Goal: Navigation & Orientation: Find specific page/section

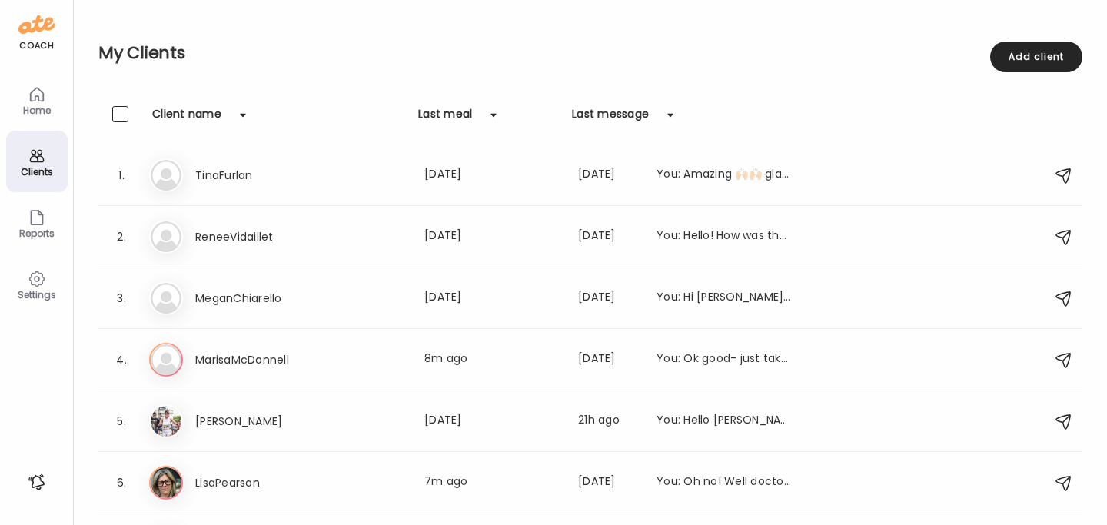
click at [33, 105] on div "Home" at bounding box center [36, 110] width 55 height 10
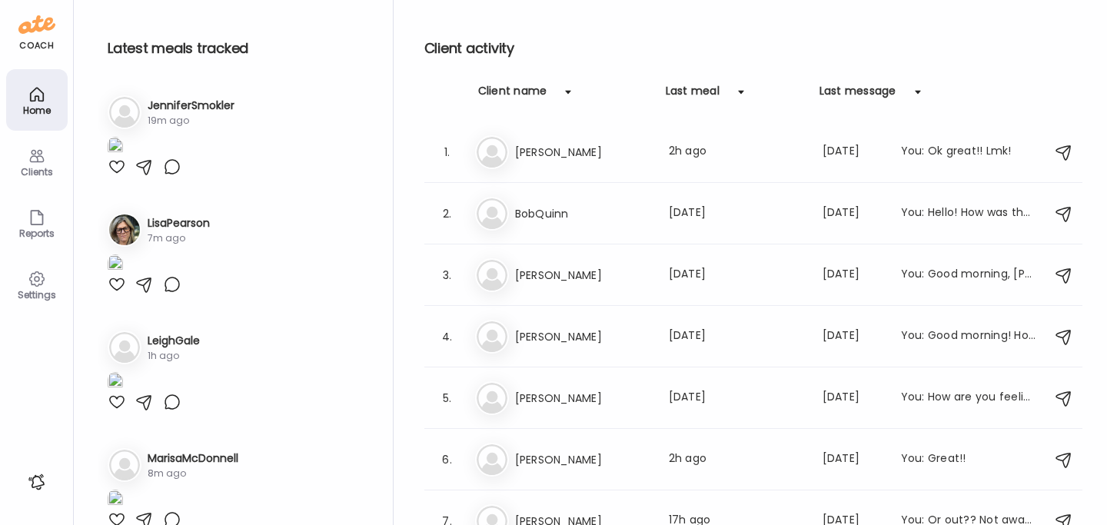
click at [22, 162] on div "Clients" at bounding box center [37, 162] width 62 height 62
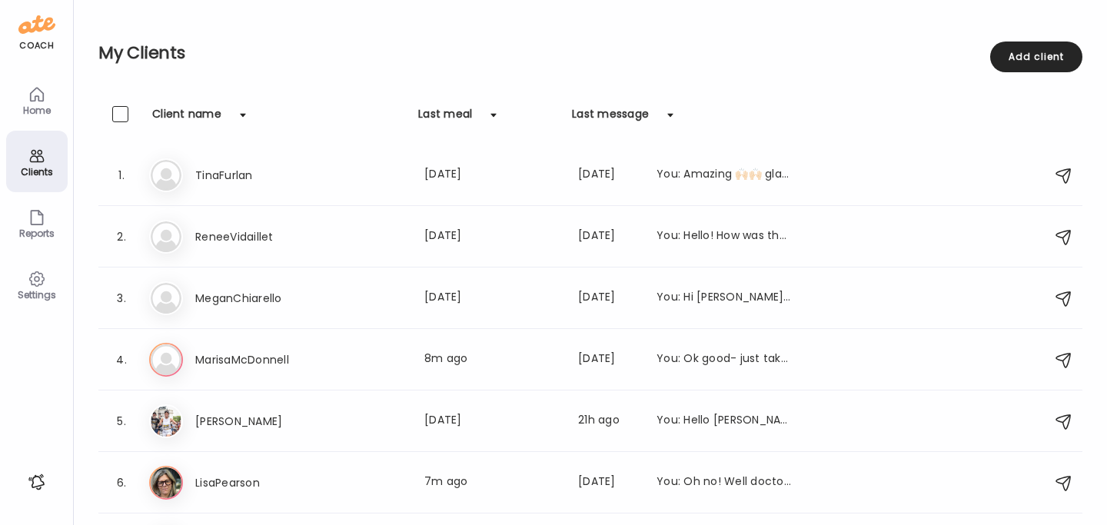
click at [32, 92] on icon at bounding box center [36, 94] width 13 height 13
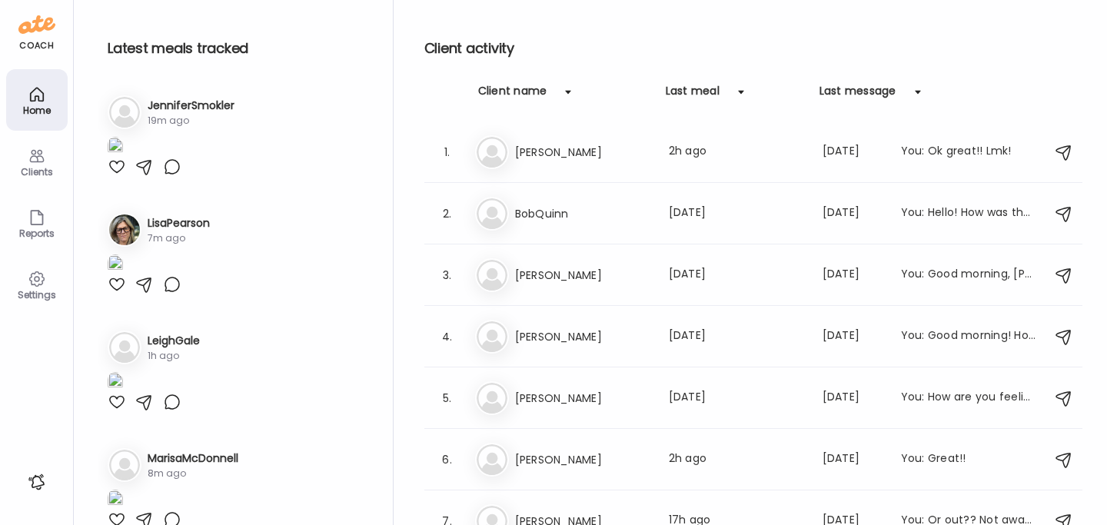
click at [55, 161] on div "Clients" at bounding box center [37, 162] width 62 height 62
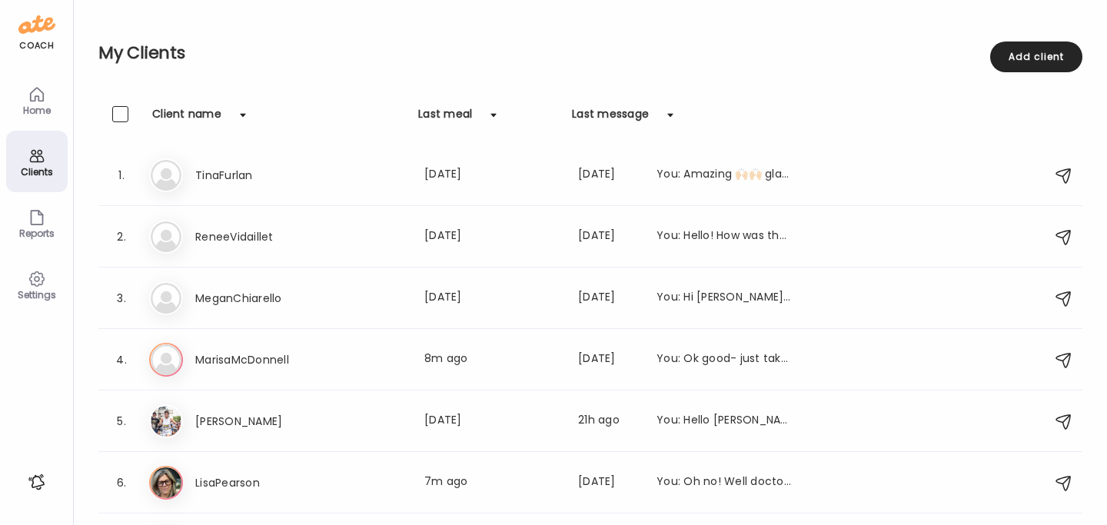
click at [31, 105] on div "Home" at bounding box center [36, 110] width 55 height 10
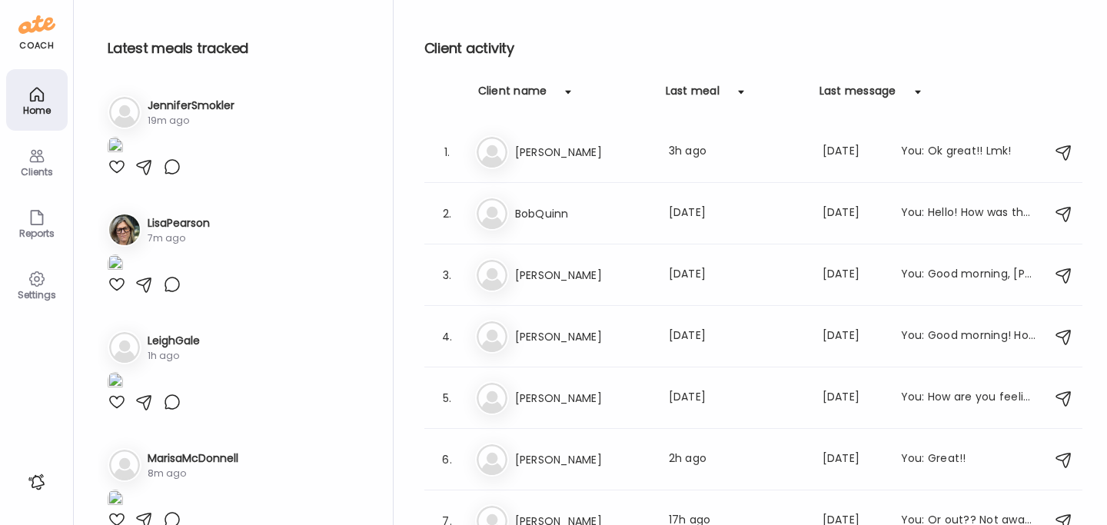
click at [25, 167] on div "Clients" at bounding box center [36, 172] width 55 height 10
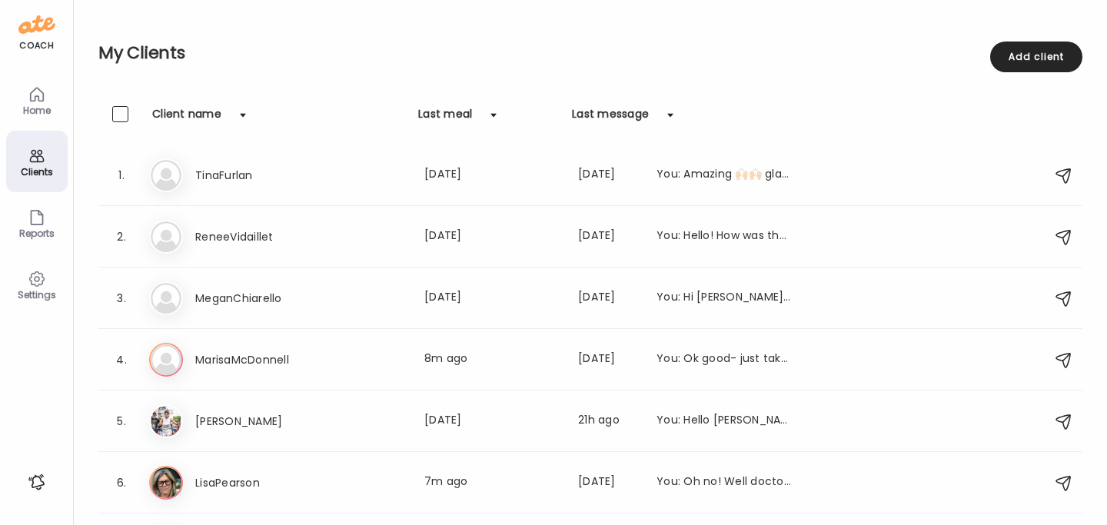
click at [32, 99] on icon at bounding box center [37, 94] width 18 height 18
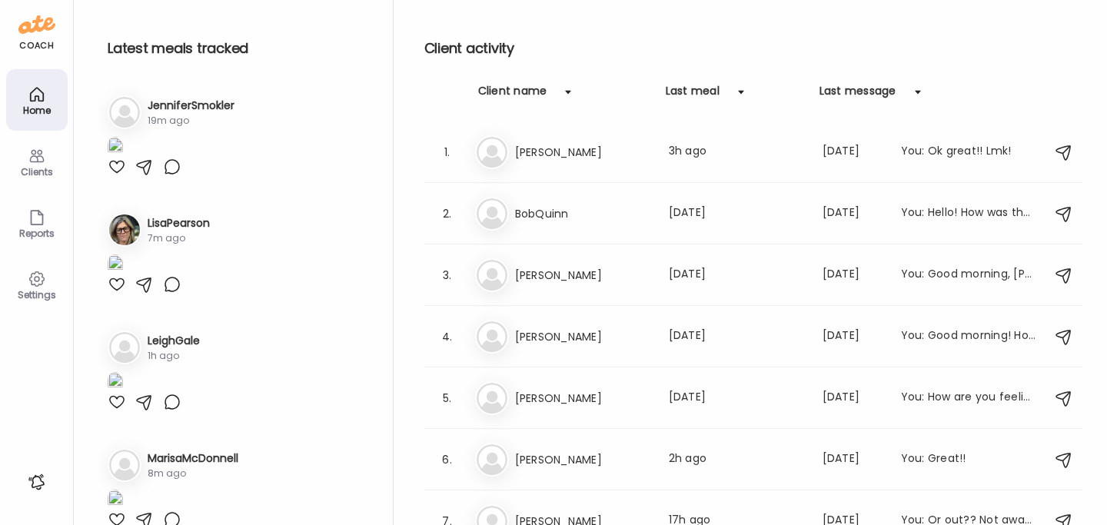
click at [44, 171] on div "Clients" at bounding box center [36, 172] width 55 height 10
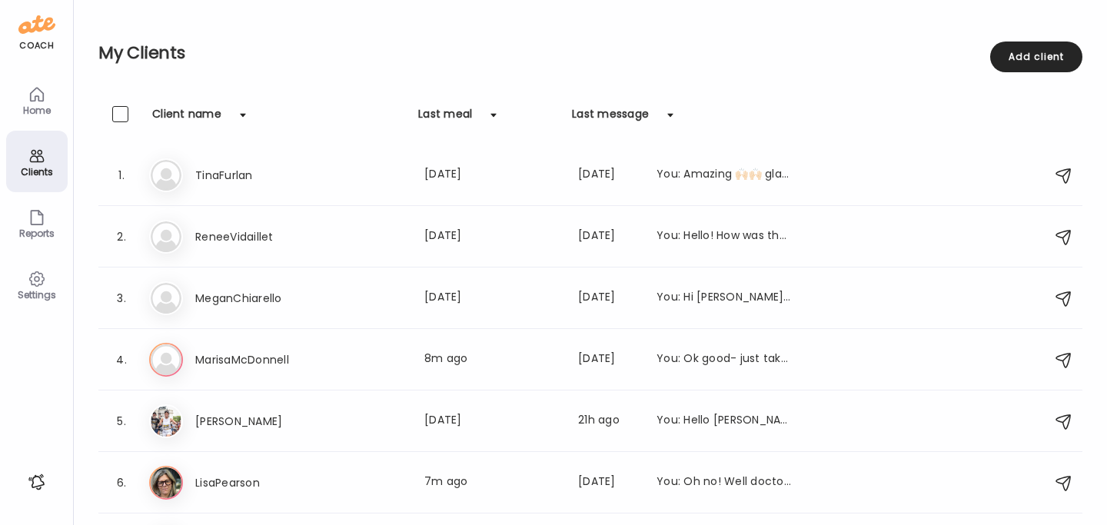
click at [34, 112] on div "Home" at bounding box center [36, 110] width 55 height 10
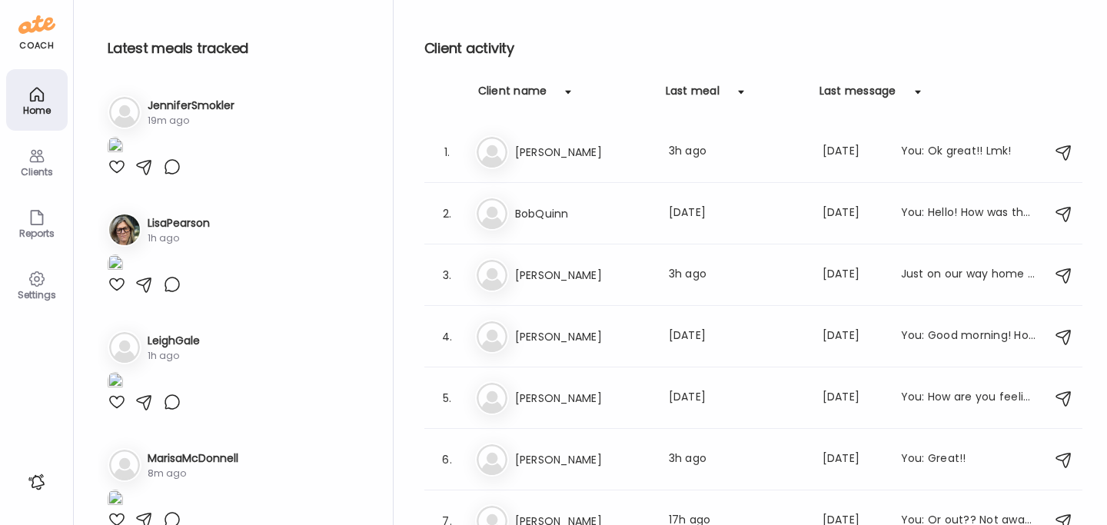
click at [31, 176] on div "Clients" at bounding box center [36, 172] width 55 height 10
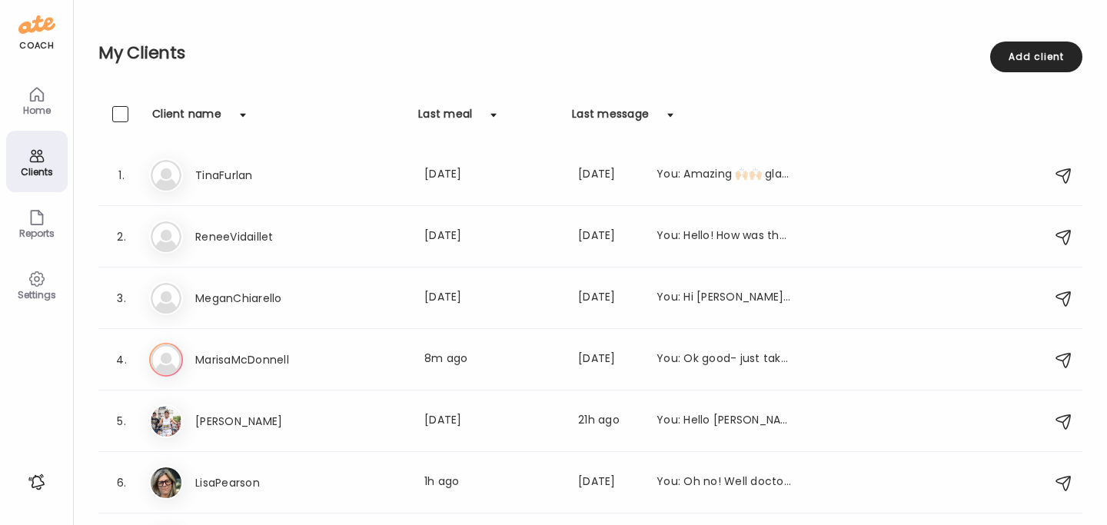
click at [32, 105] on div "Home" at bounding box center [36, 110] width 55 height 10
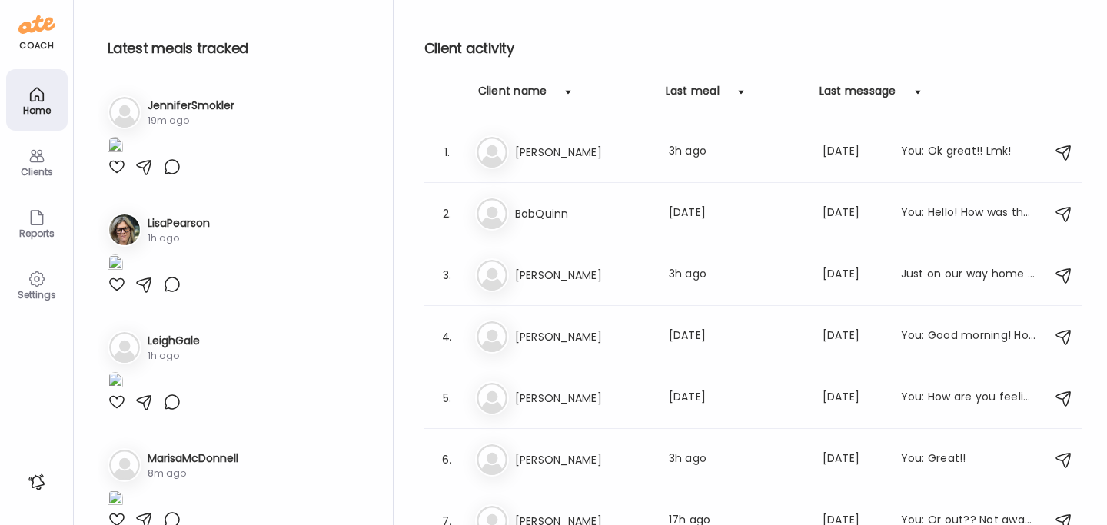
click at [32, 105] on div "Home" at bounding box center [36, 110] width 55 height 10
